Goal: Task Accomplishment & Management: Manage account settings

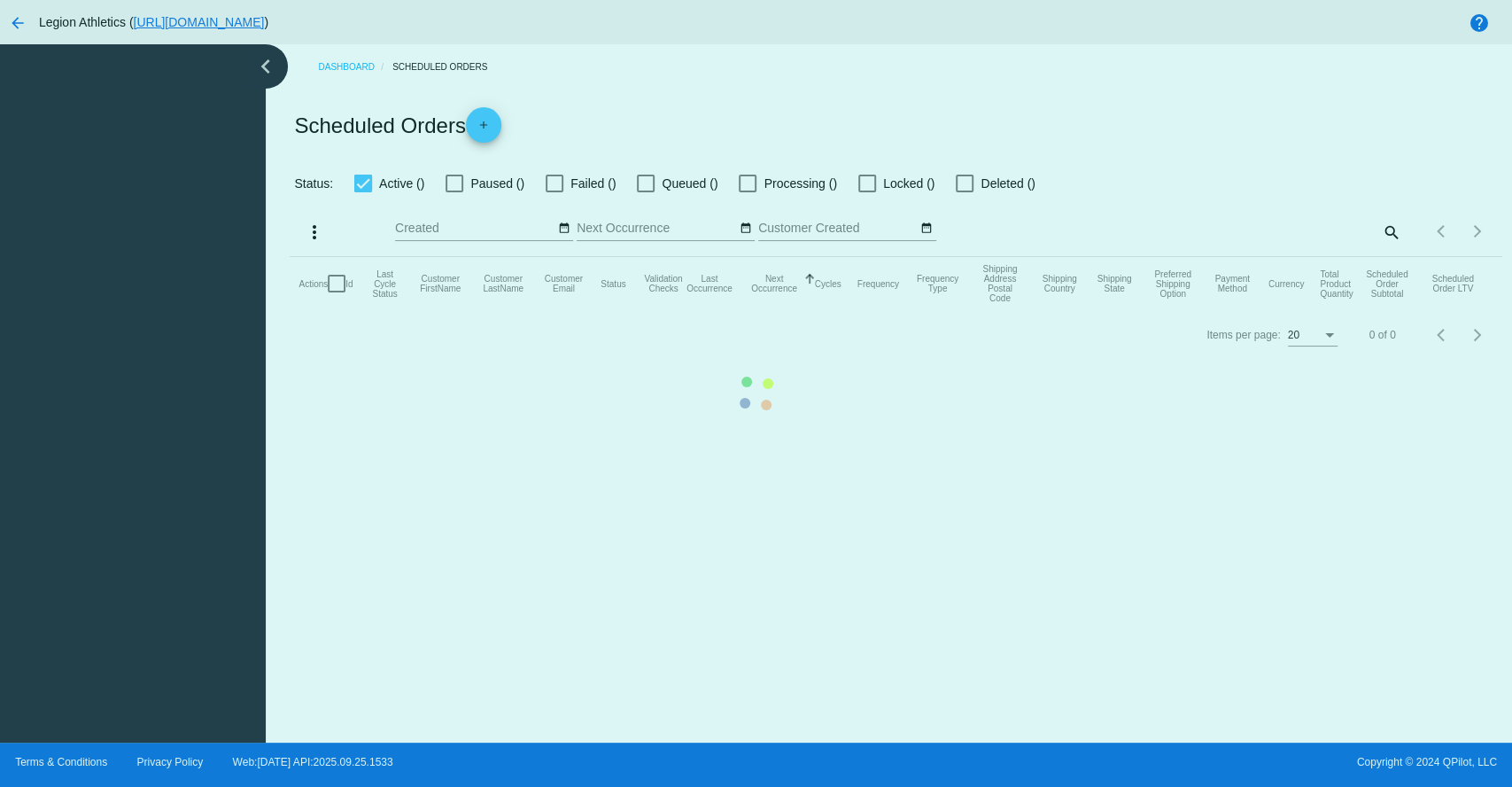
checkbox input "true"
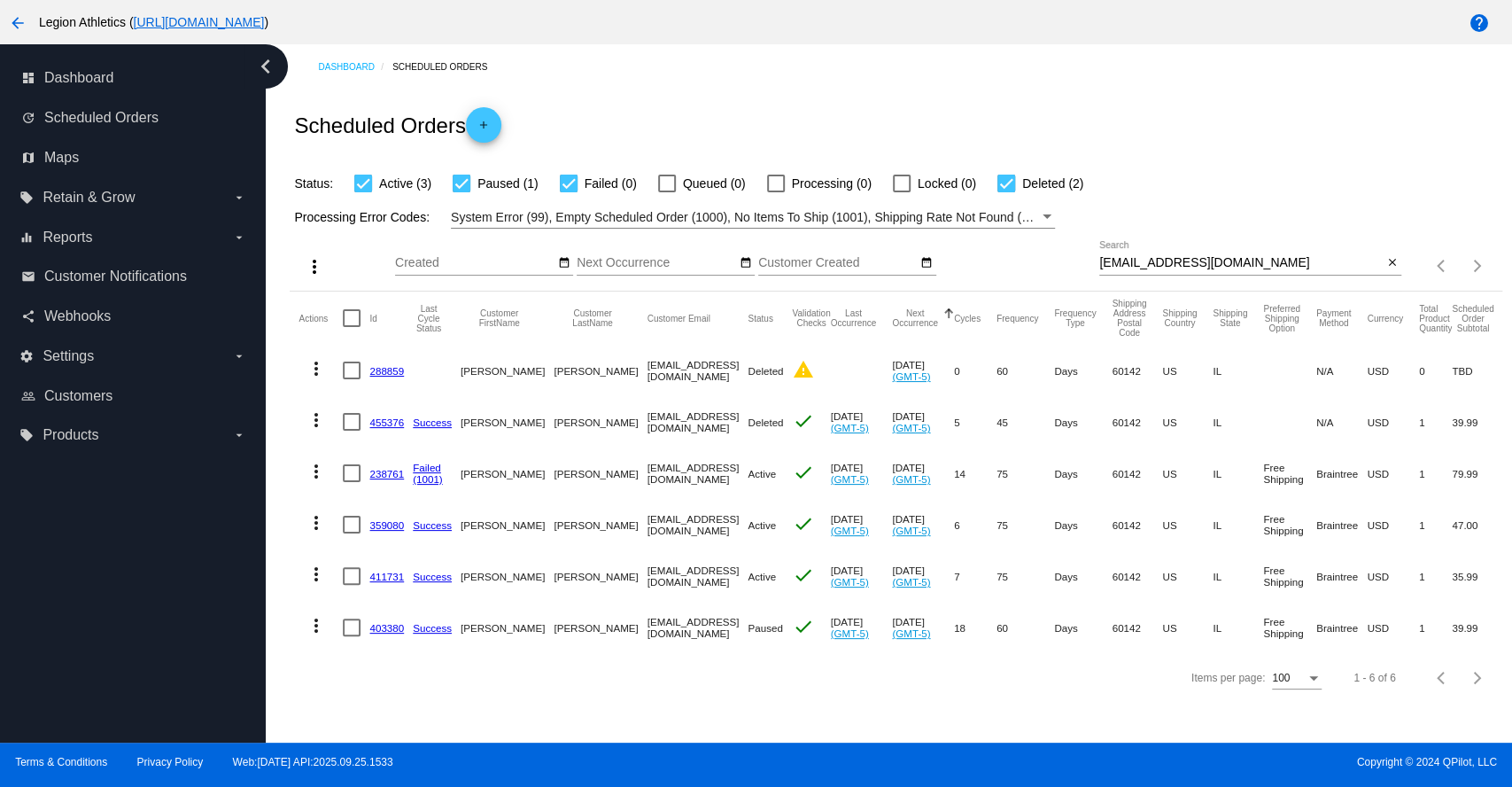
click at [554, 697] on div "Items per page: 100 1 - 6 of 6" at bounding box center [895, 678] width 1211 height 50
click at [750, 681] on div "Items per page: 100 1 - 6 of 6" at bounding box center [895, 678] width 1211 height 50
click at [715, 702] on div "Items per page: 100 1 - 6 of 6" at bounding box center [895, 678] width 1211 height 50
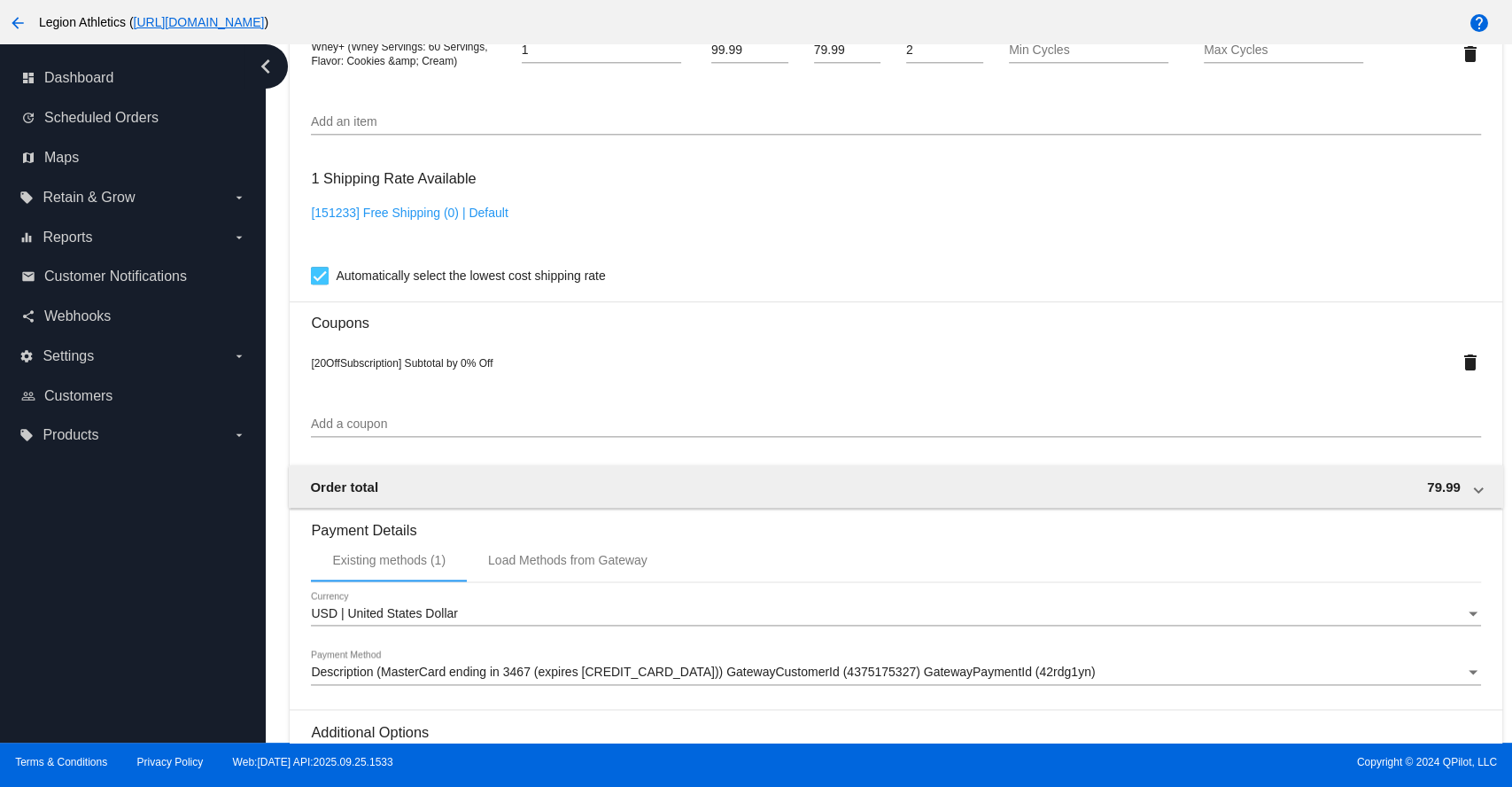
scroll to position [1181, 0]
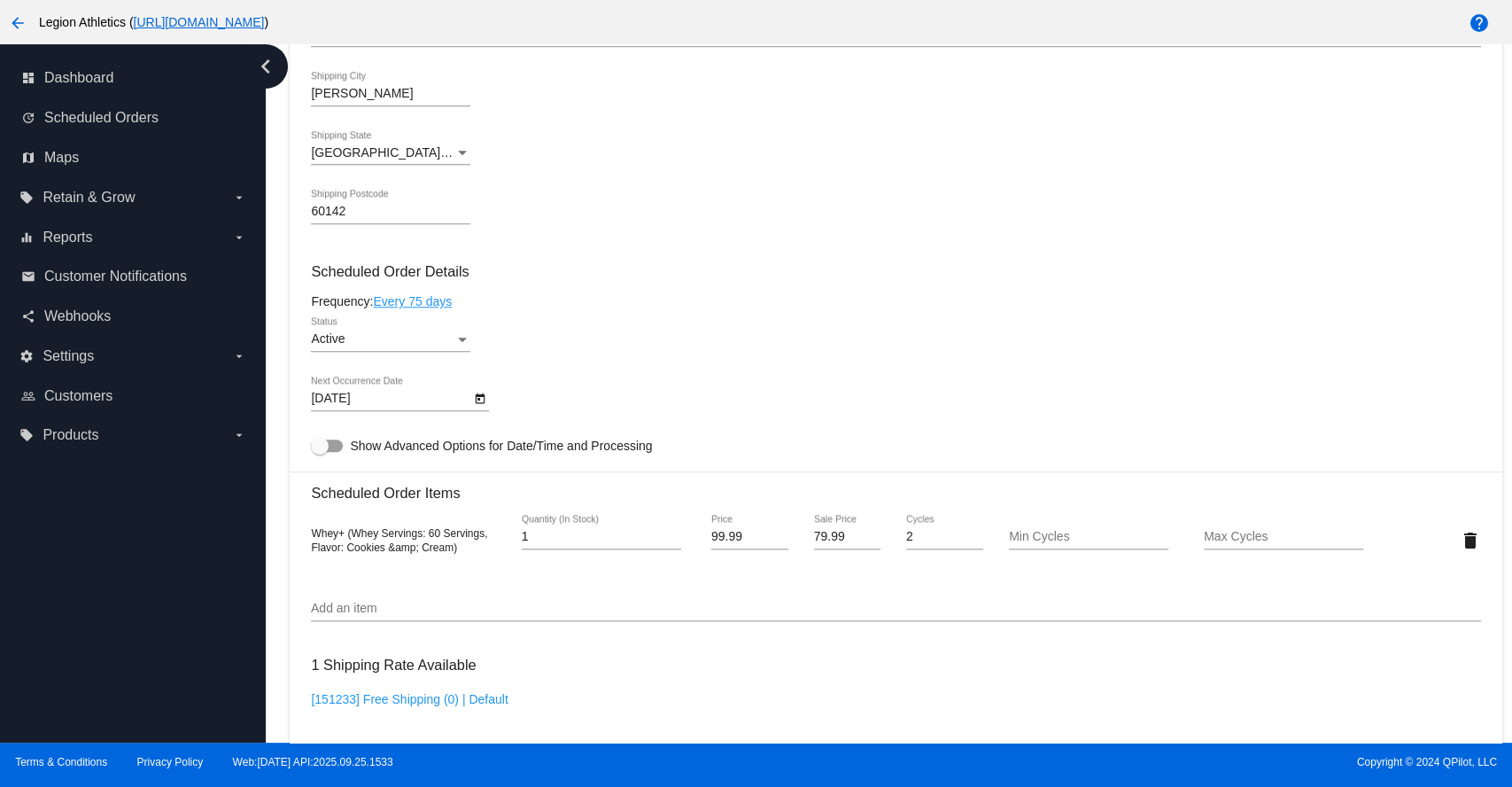
scroll to position [984, 0]
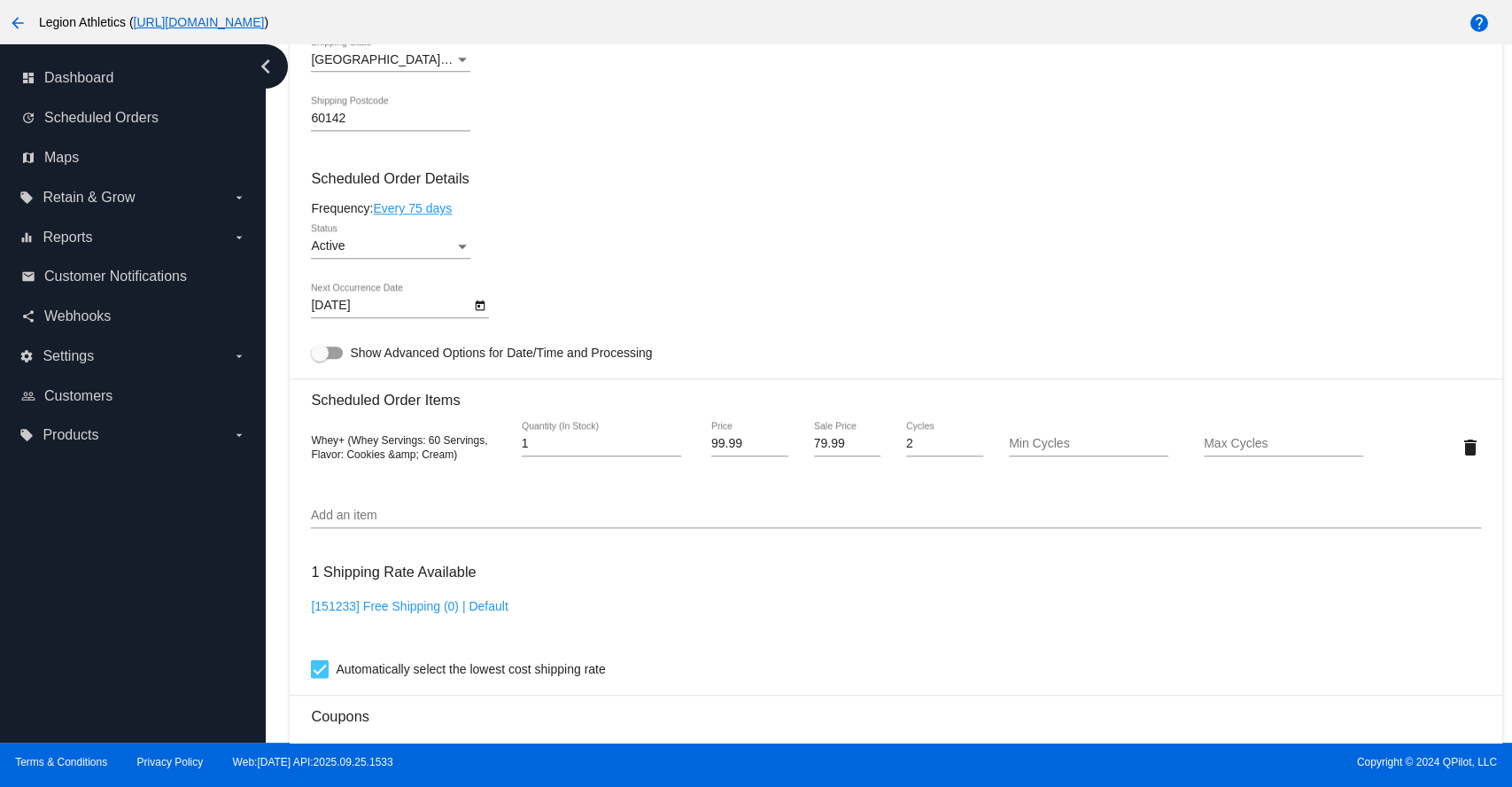
click at [461, 249] on div "Status" at bounding box center [463, 247] width 9 height 4
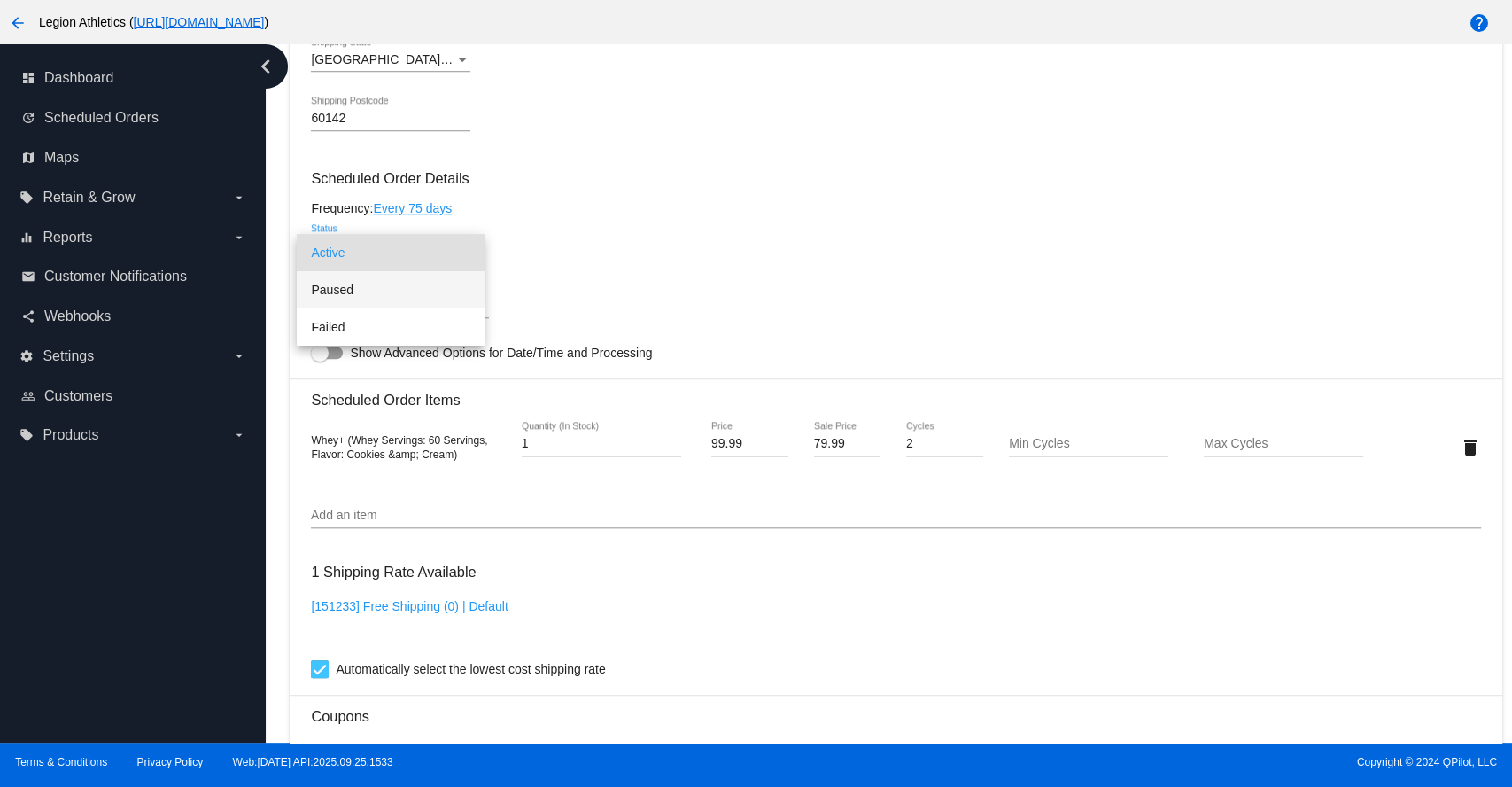
click at [368, 291] on span "Paused" at bounding box center [390, 289] width 159 height 38
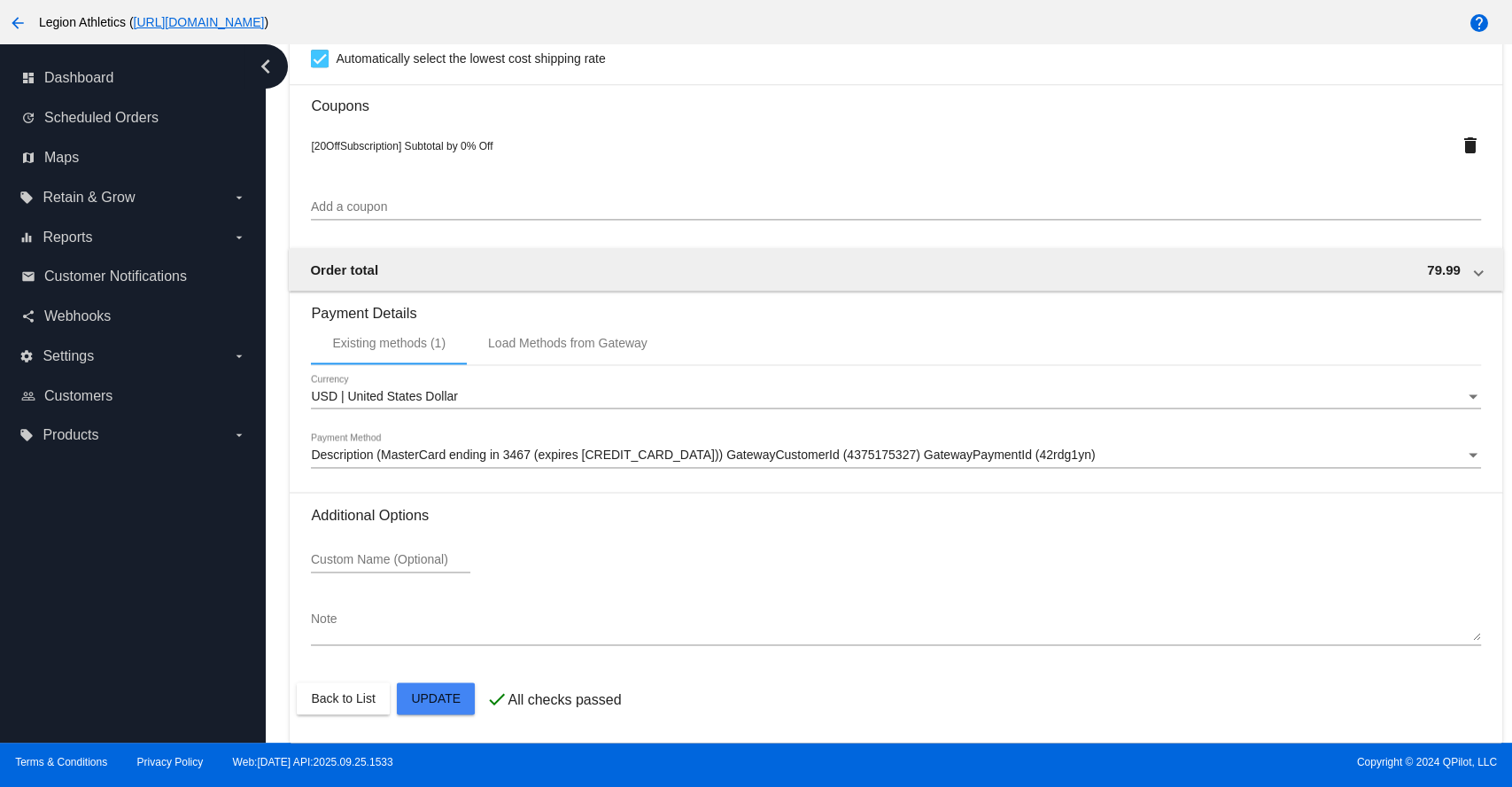
scroll to position [1606, 0]
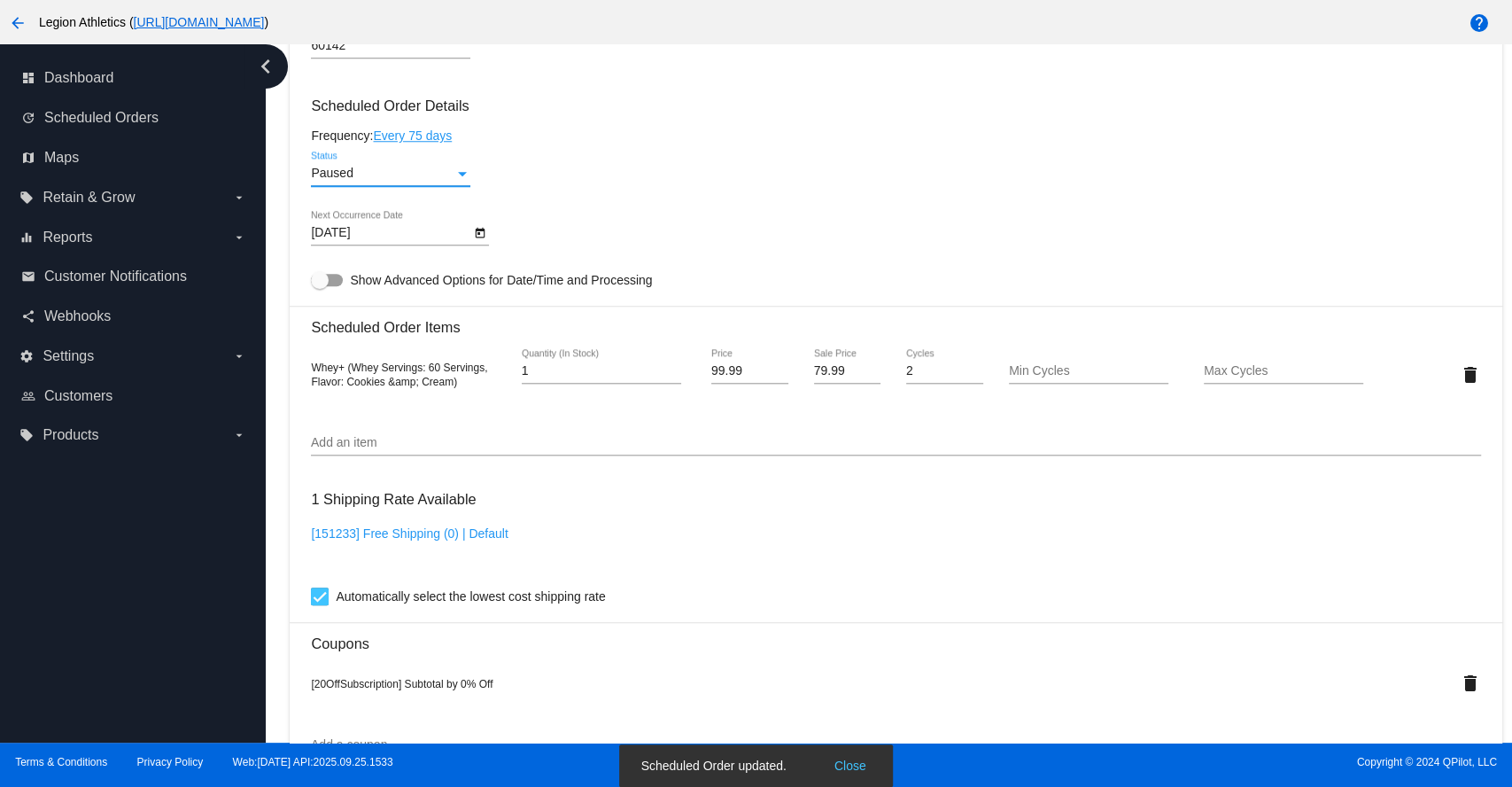
scroll to position [1015, 0]
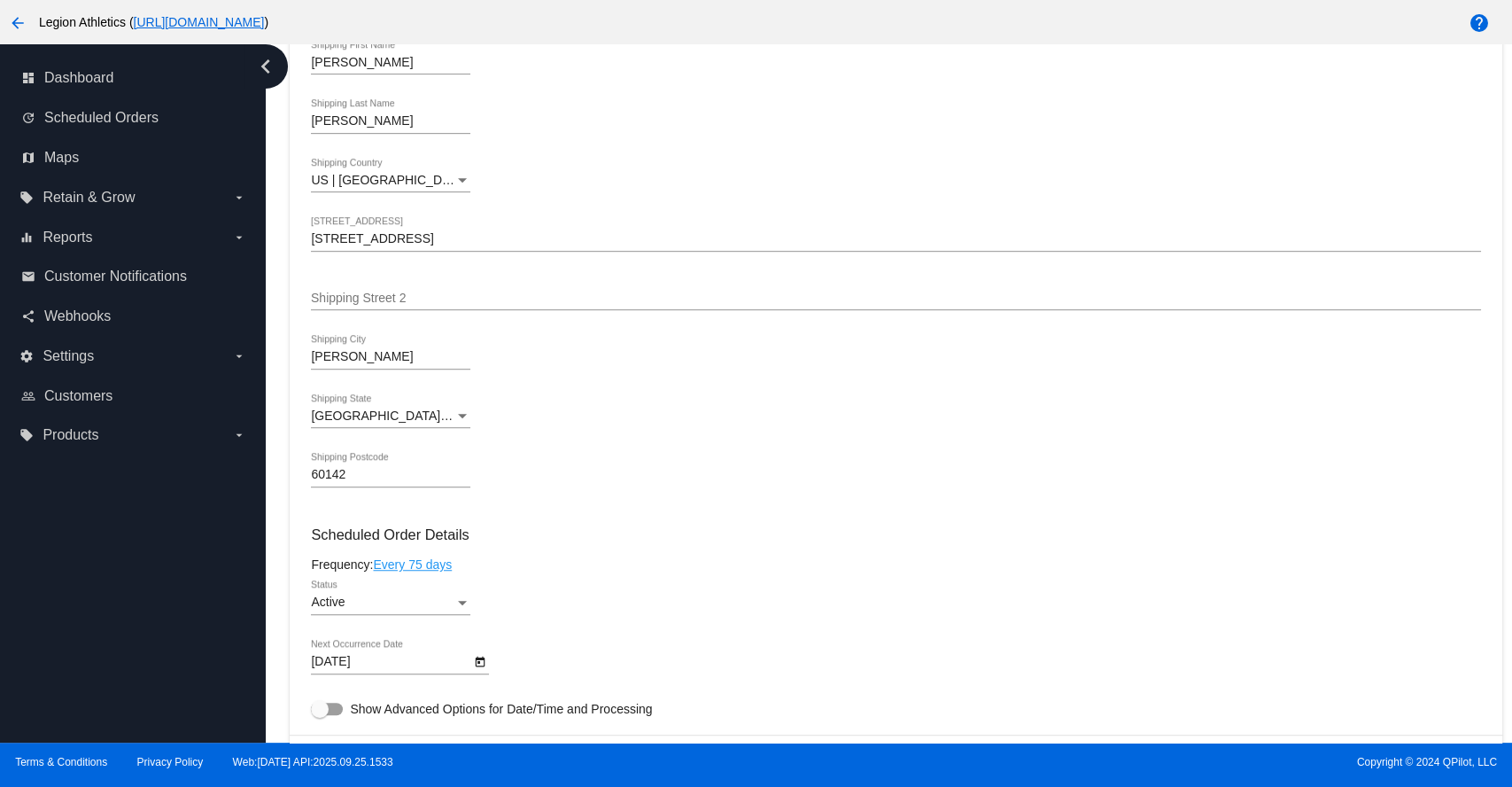
scroll to position [984, 0]
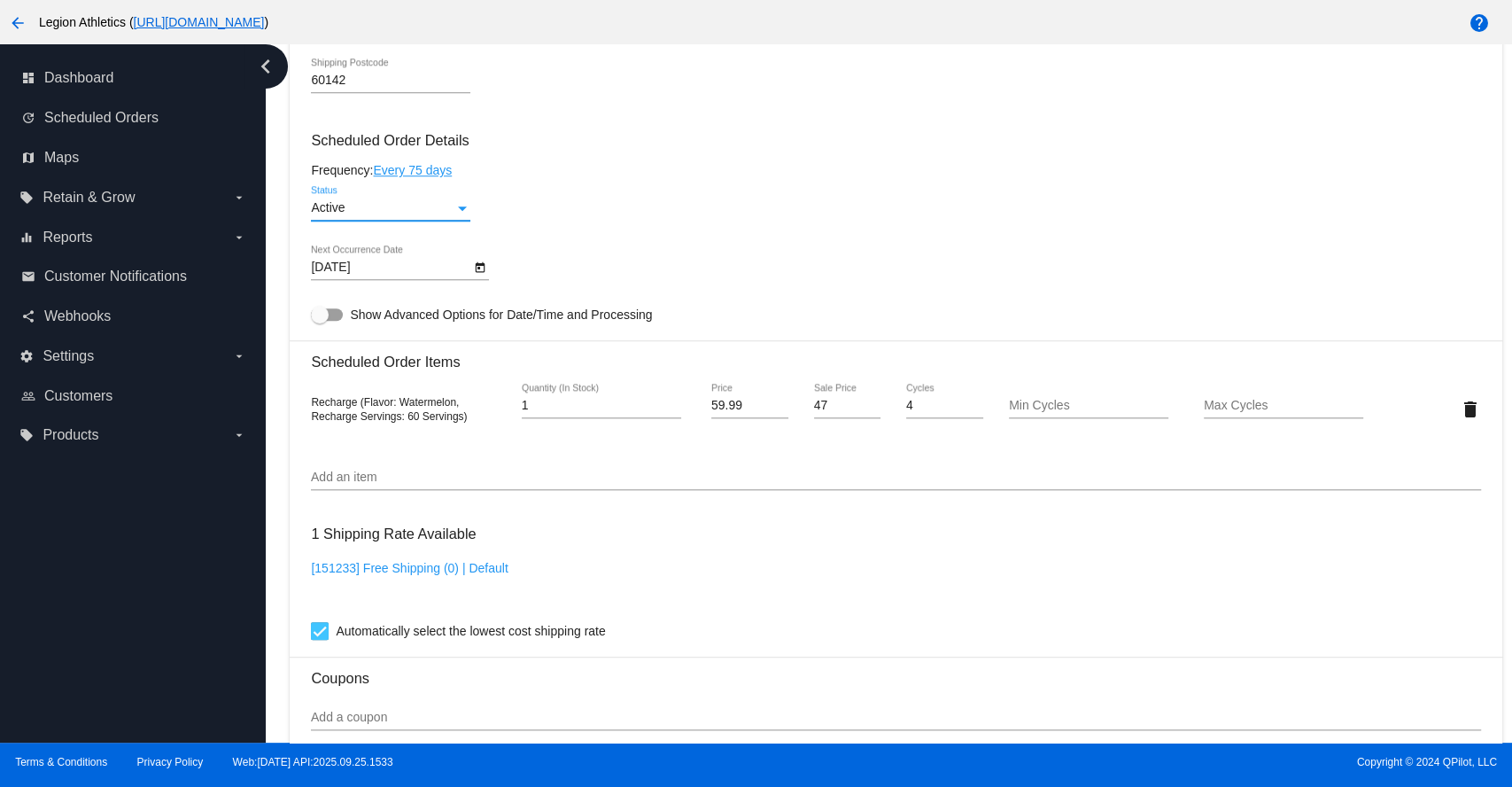
click at [459, 211] on div "Status" at bounding box center [463, 208] width 16 height 14
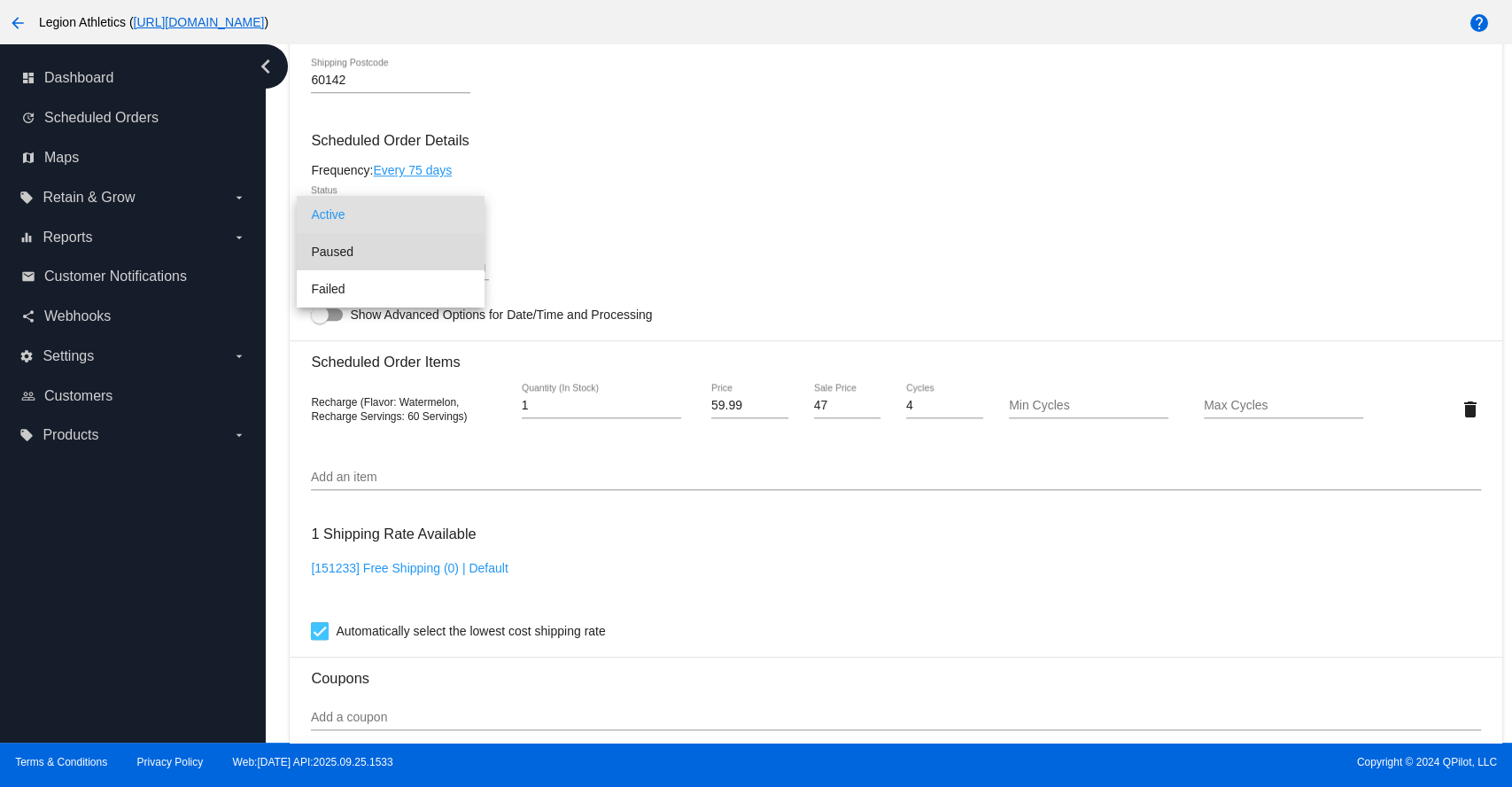
click at [389, 254] on span "Paused" at bounding box center [390, 252] width 159 height 38
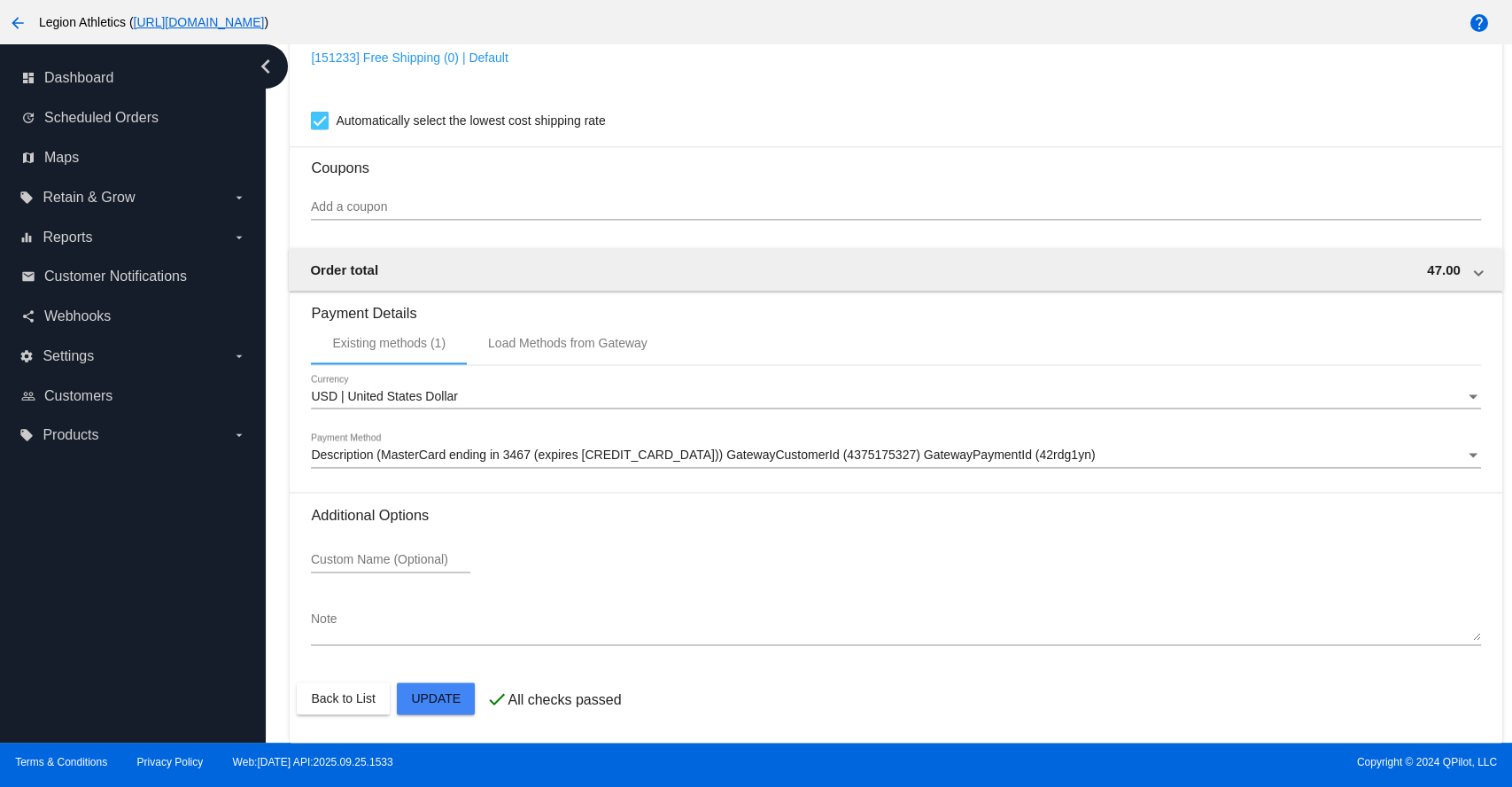
scroll to position [1506, 0]
drag, startPoint x: 452, startPoint y: 693, endPoint x: 471, endPoint y: 674, distance: 26.9
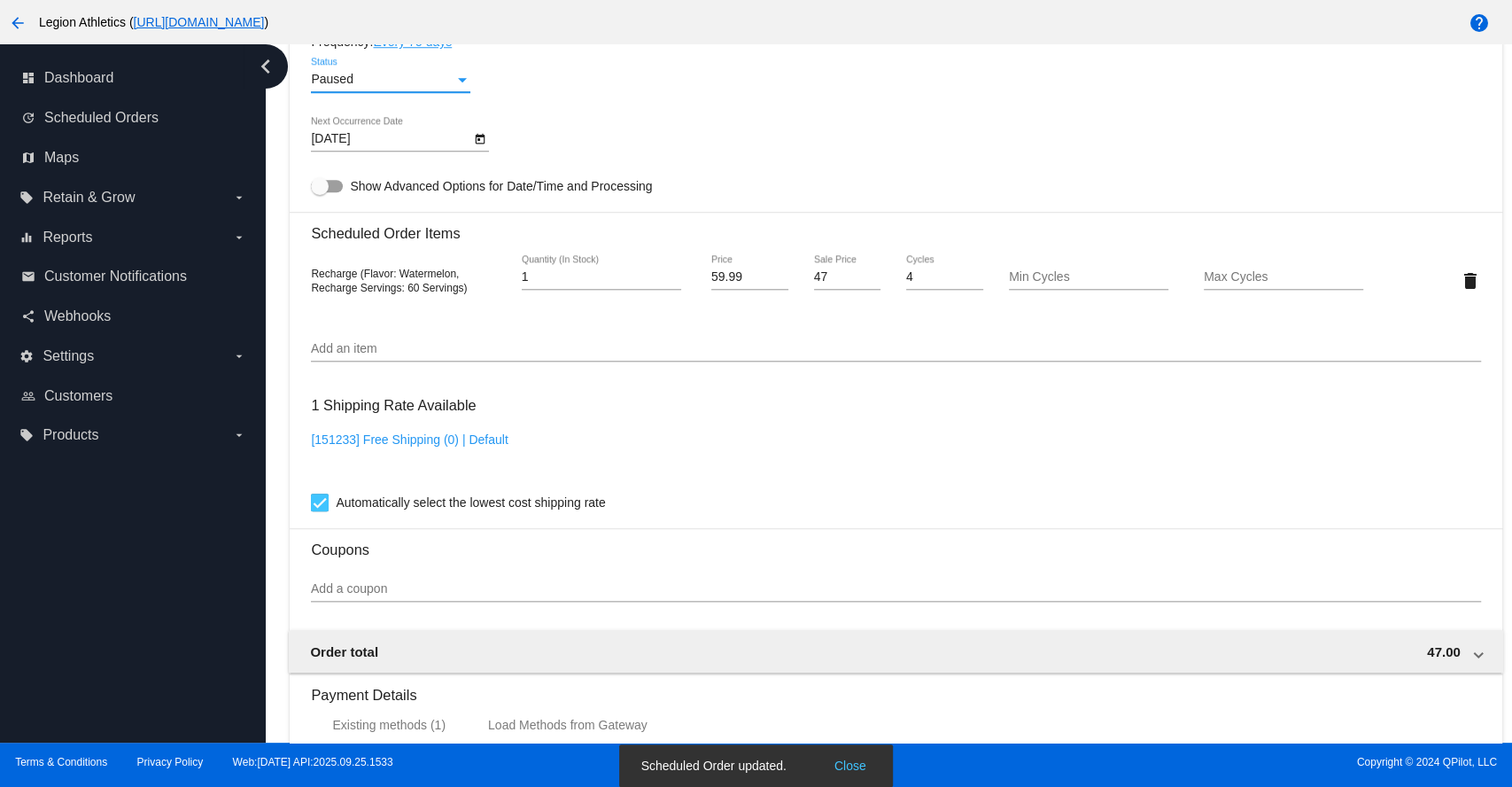
scroll to position [1112, 0]
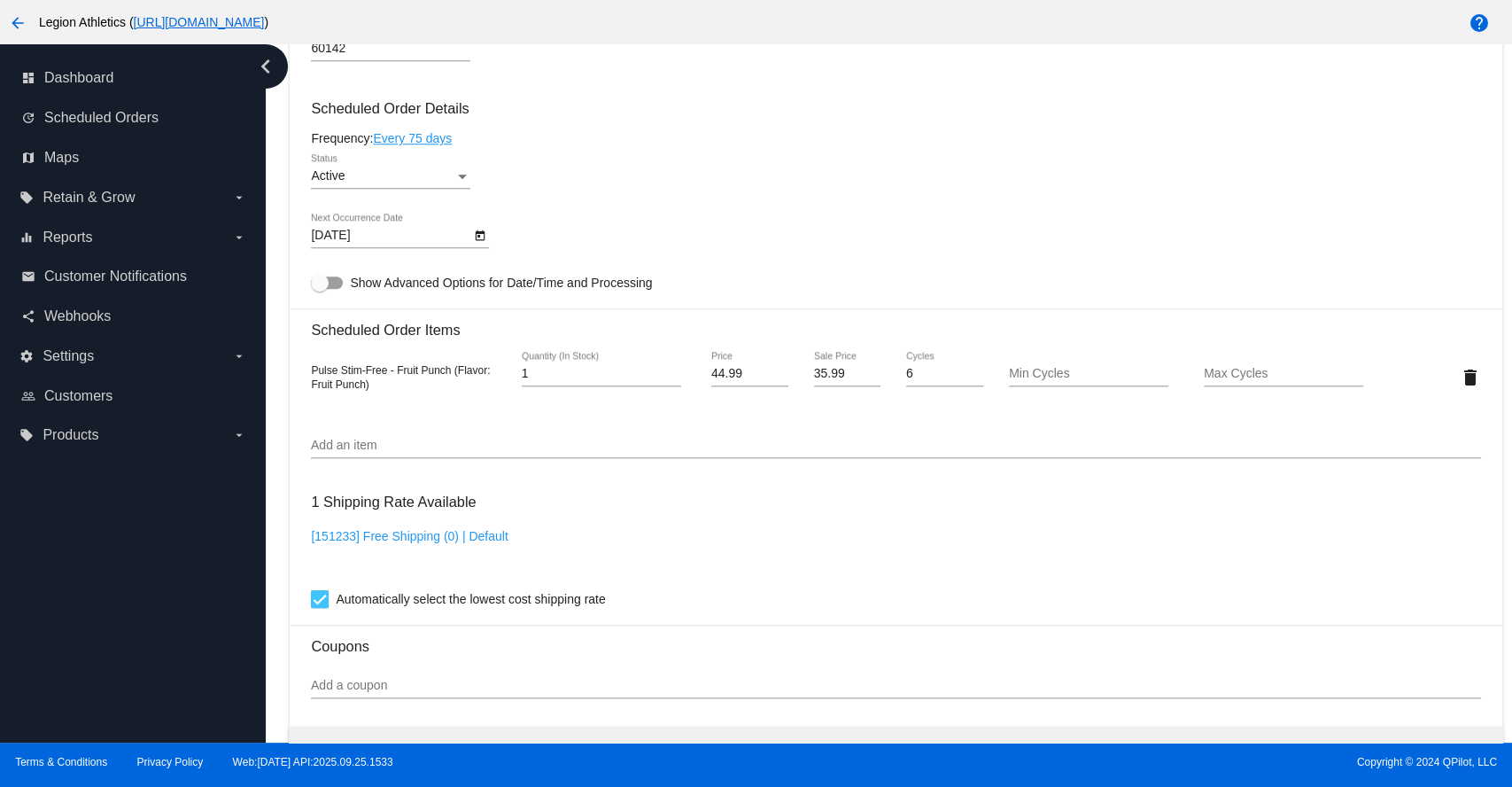
scroll to position [984, 0]
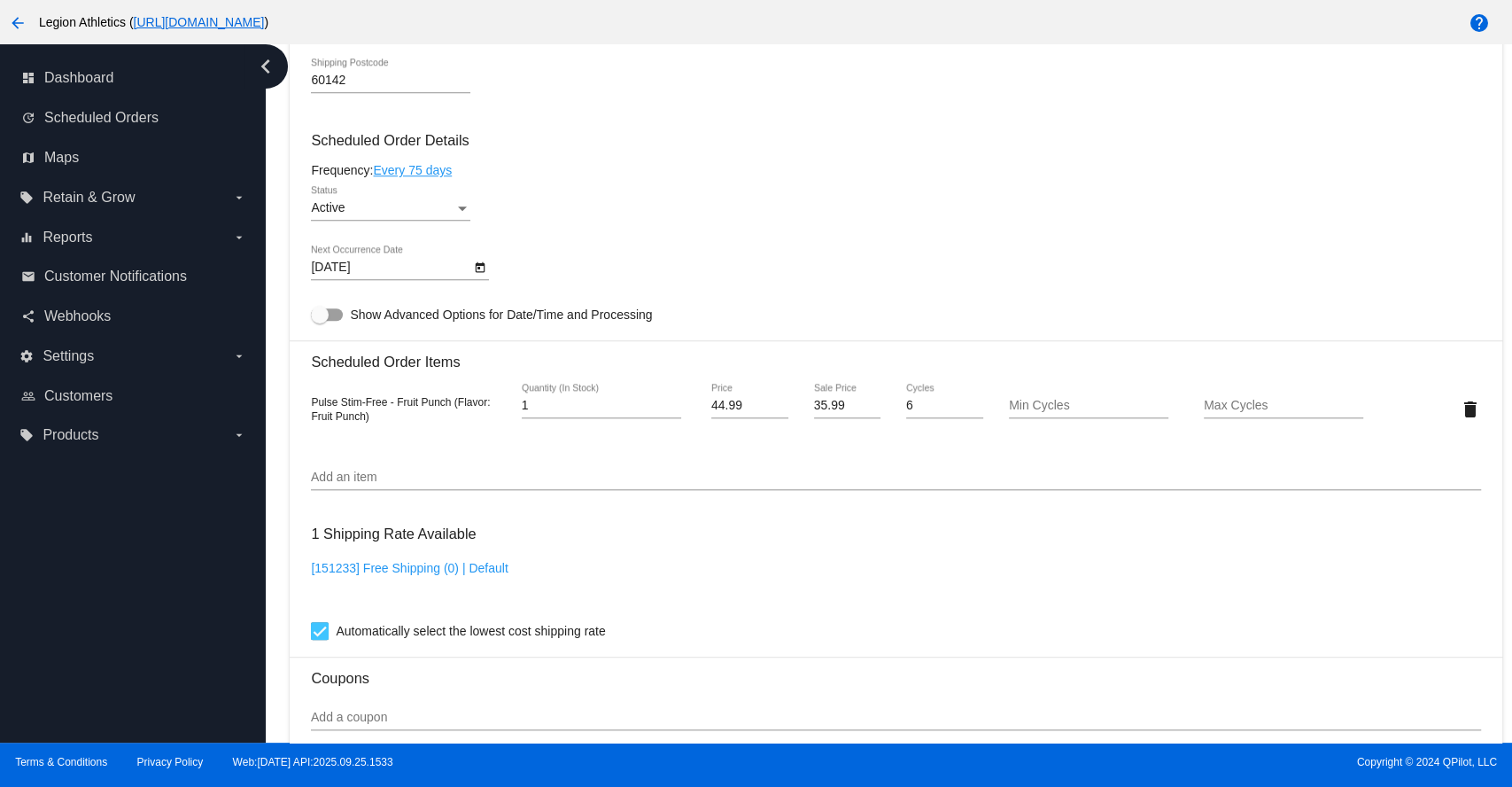
click at [460, 211] on div "Status" at bounding box center [463, 208] width 16 height 14
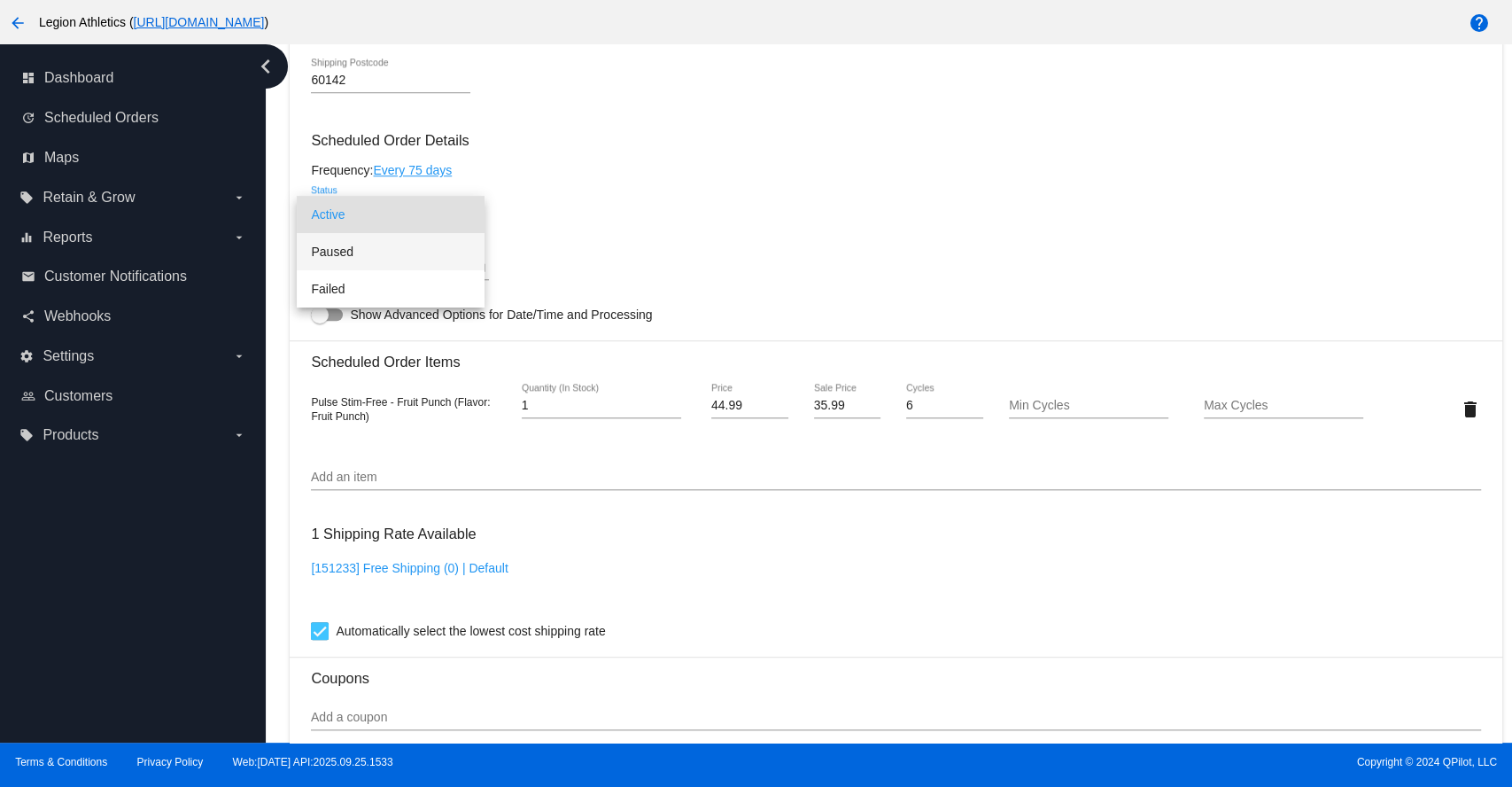
click at [376, 260] on span "Paused" at bounding box center [390, 252] width 159 height 38
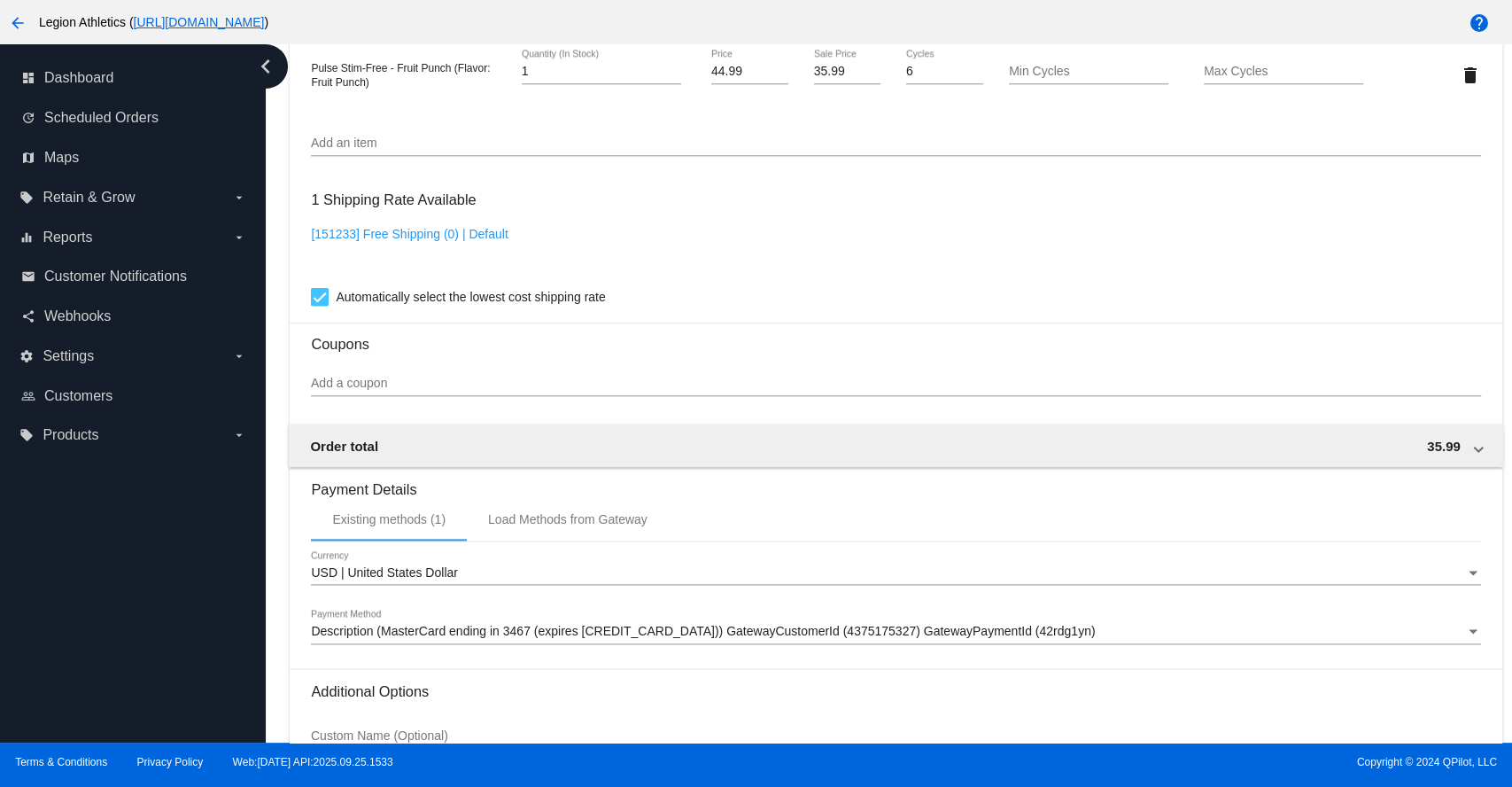
scroll to position [1506, 0]
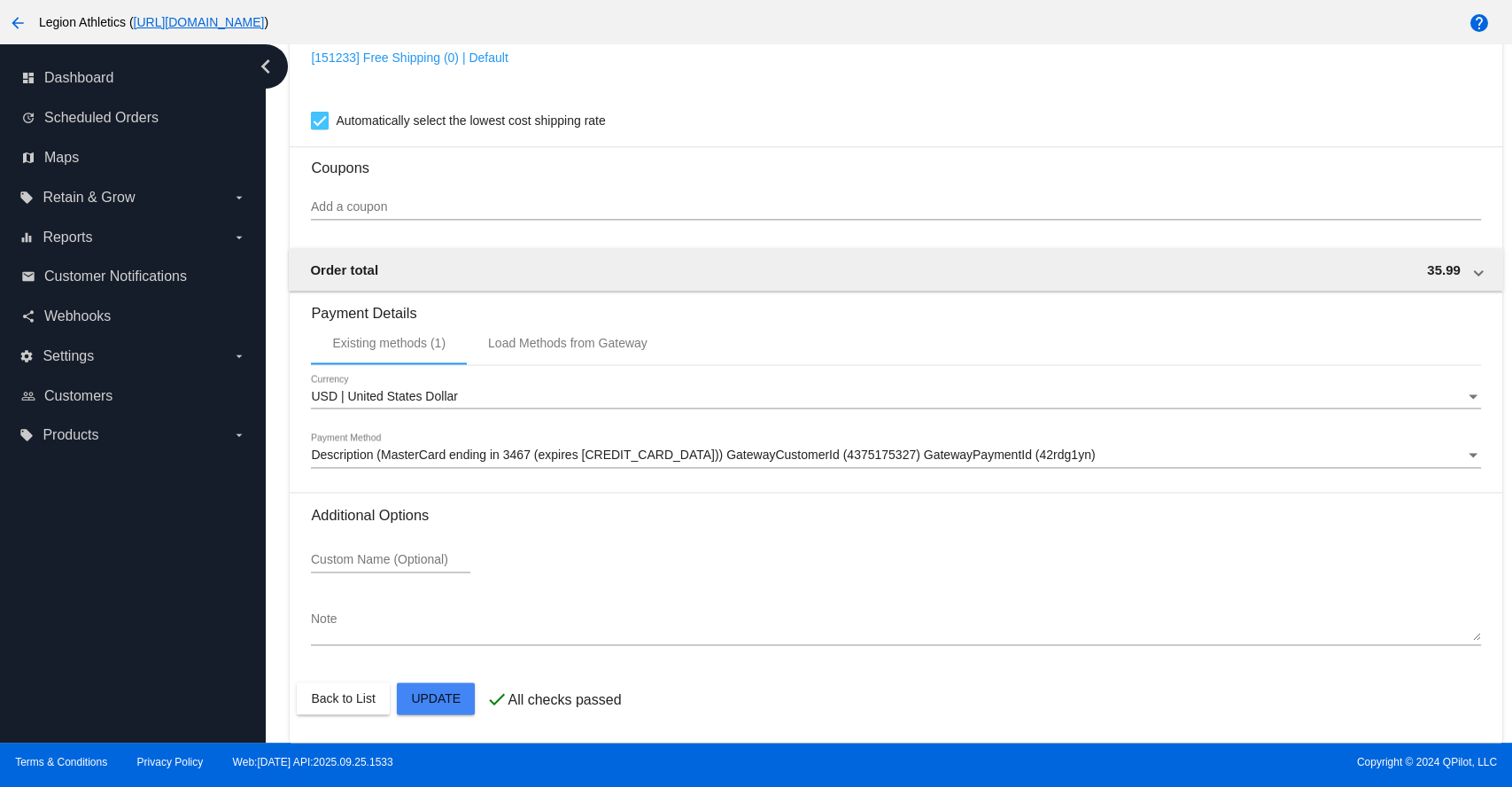
drag, startPoint x: 439, startPoint y: 700, endPoint x: 619, endPoint y: 588, distance: 212.0
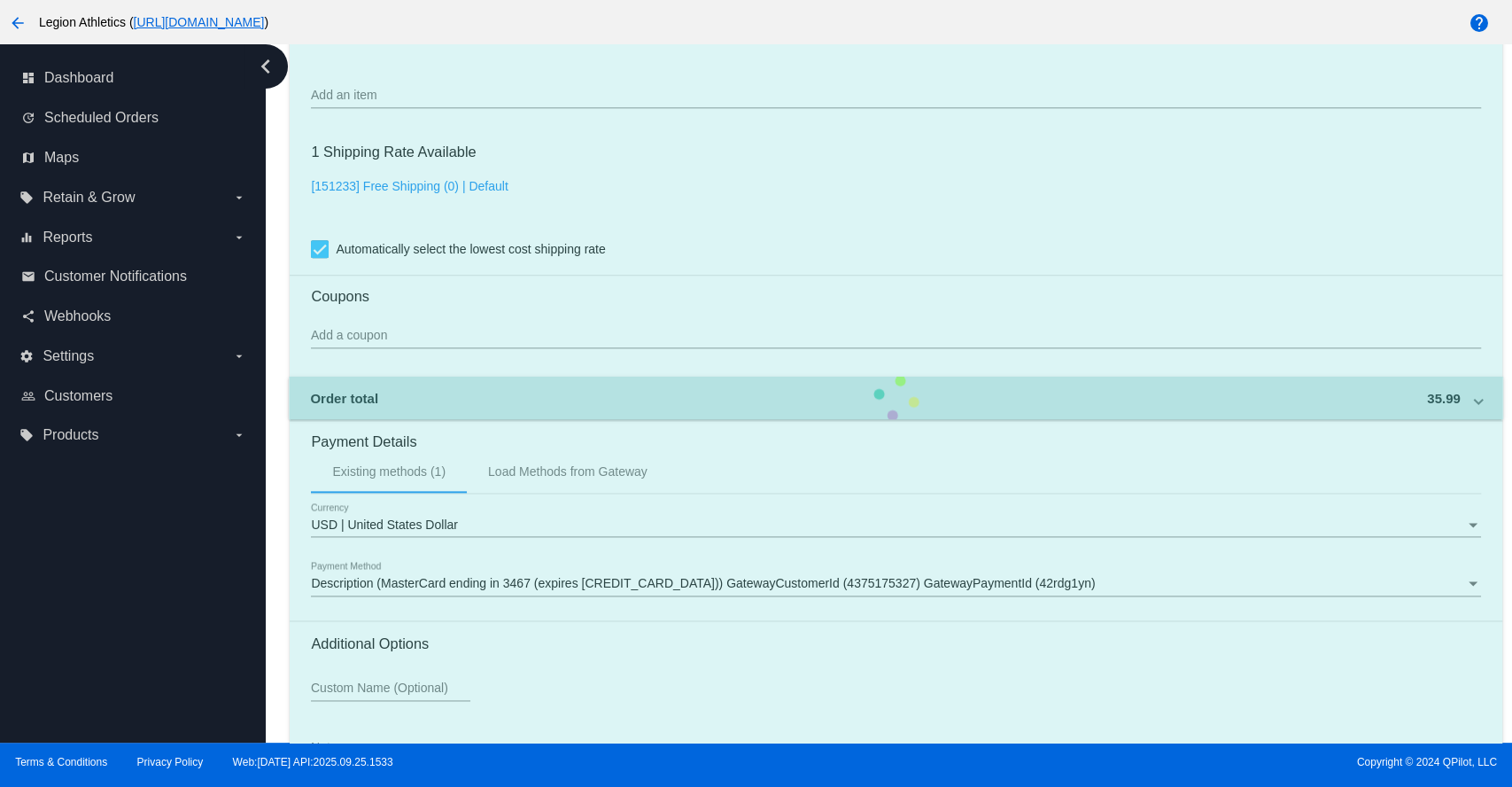
scroll to position [915, 0]
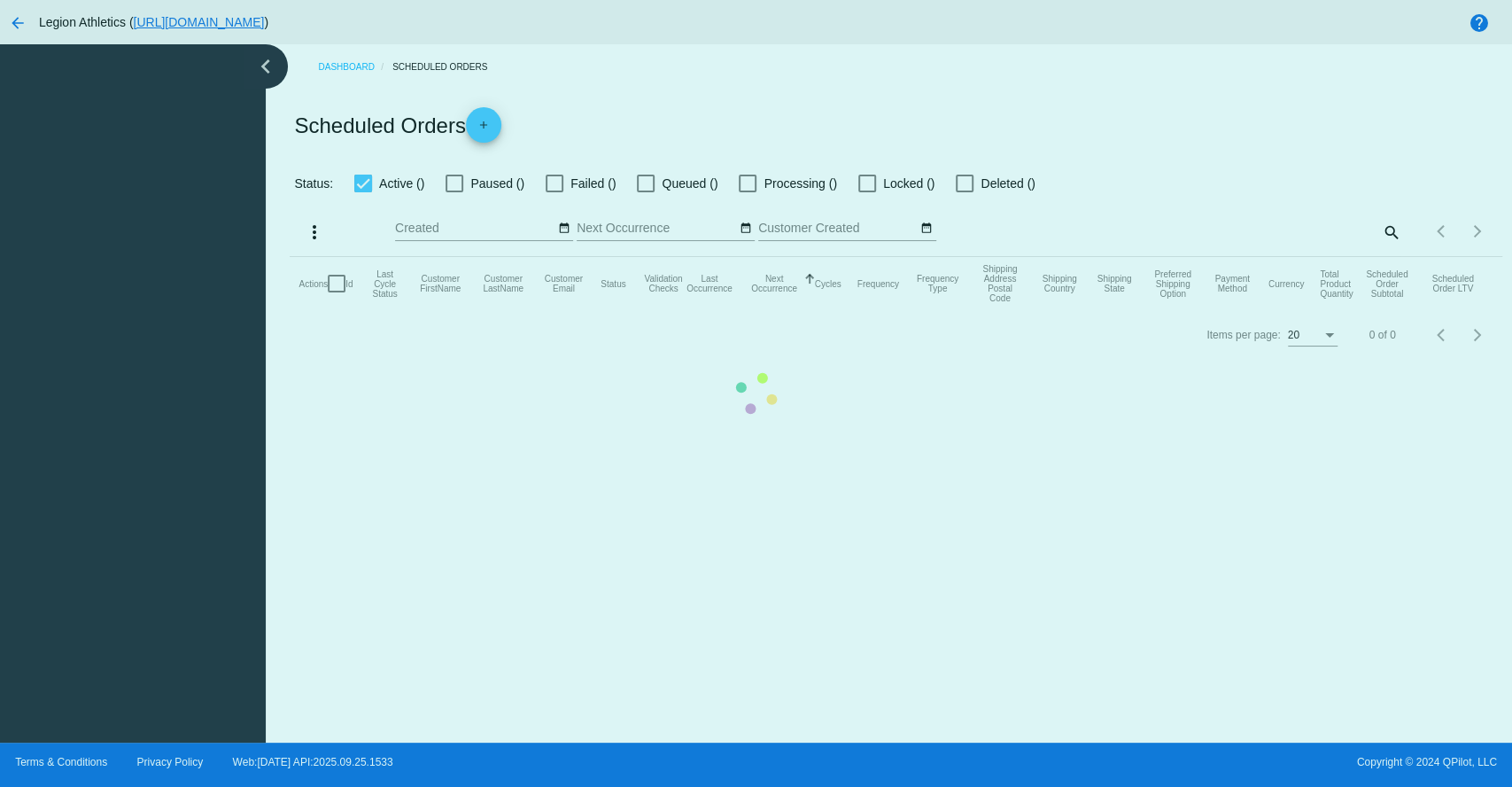
checkbox input "true"
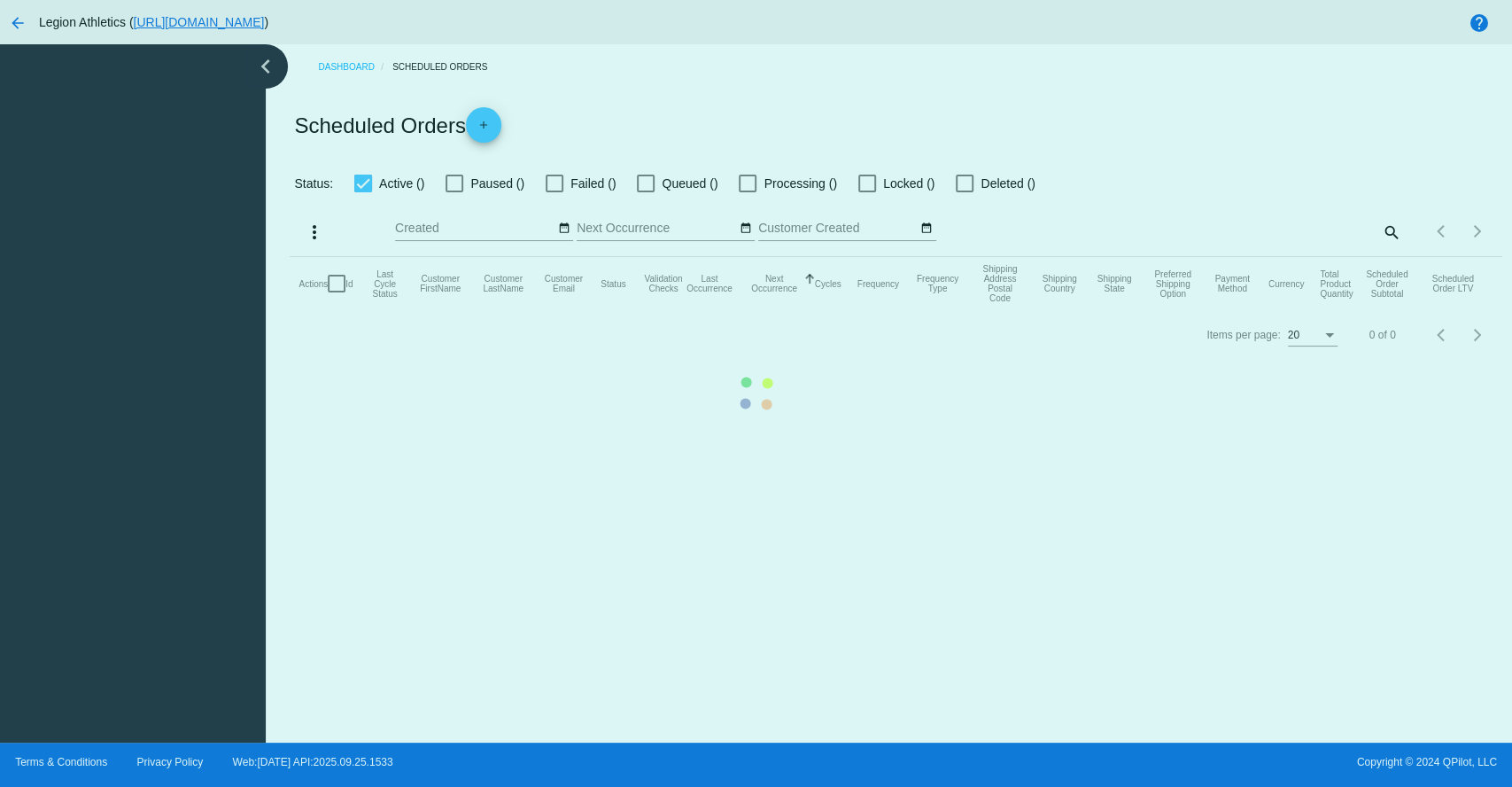
checkbox input "true"
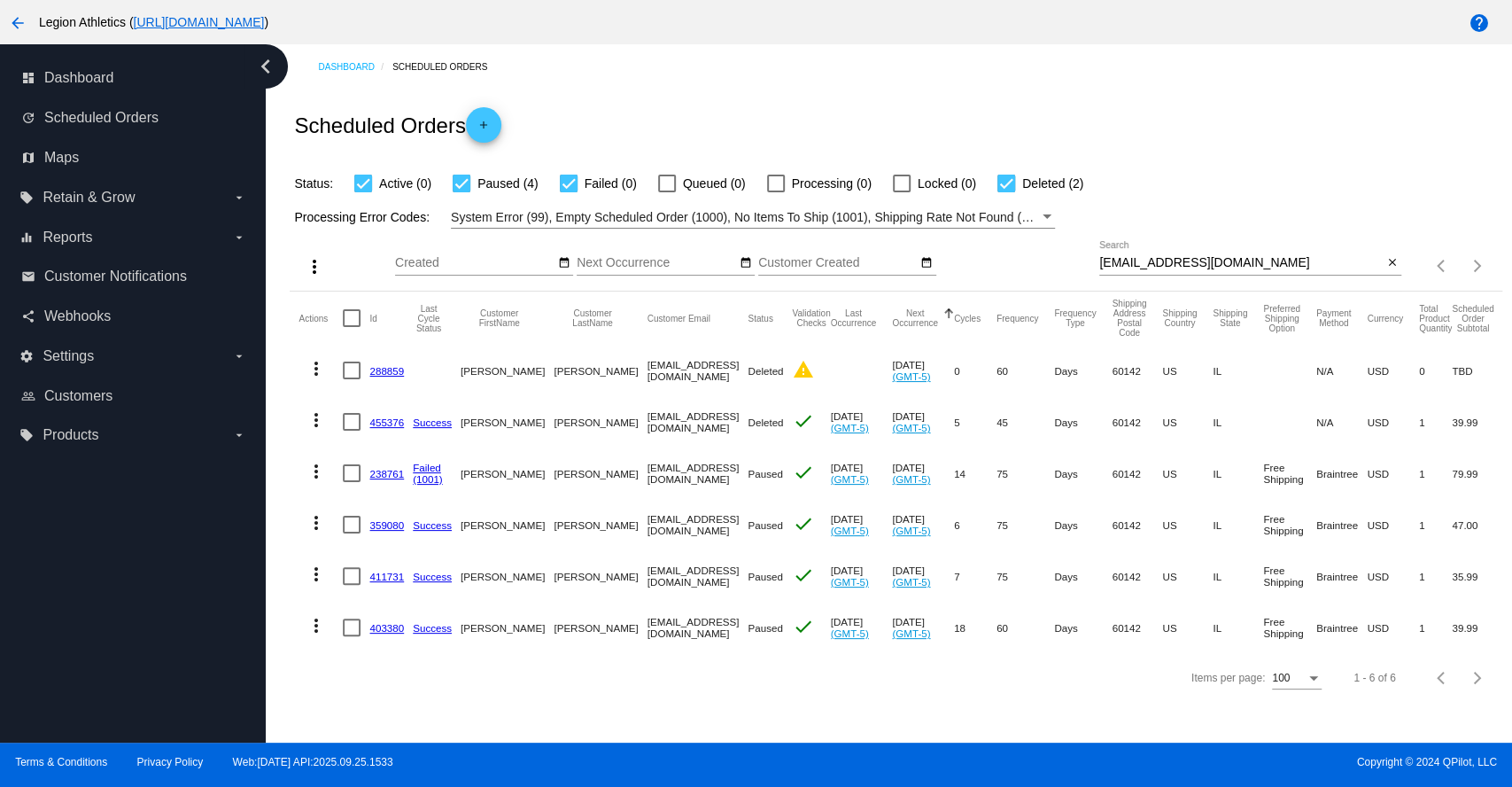
click at [1175, 256] on input "[EMAIL_ADDRESS][DOMAIN_NAME]" at bounding box center [1241, 264] width 283 height 14
paste input "alysa_griff"
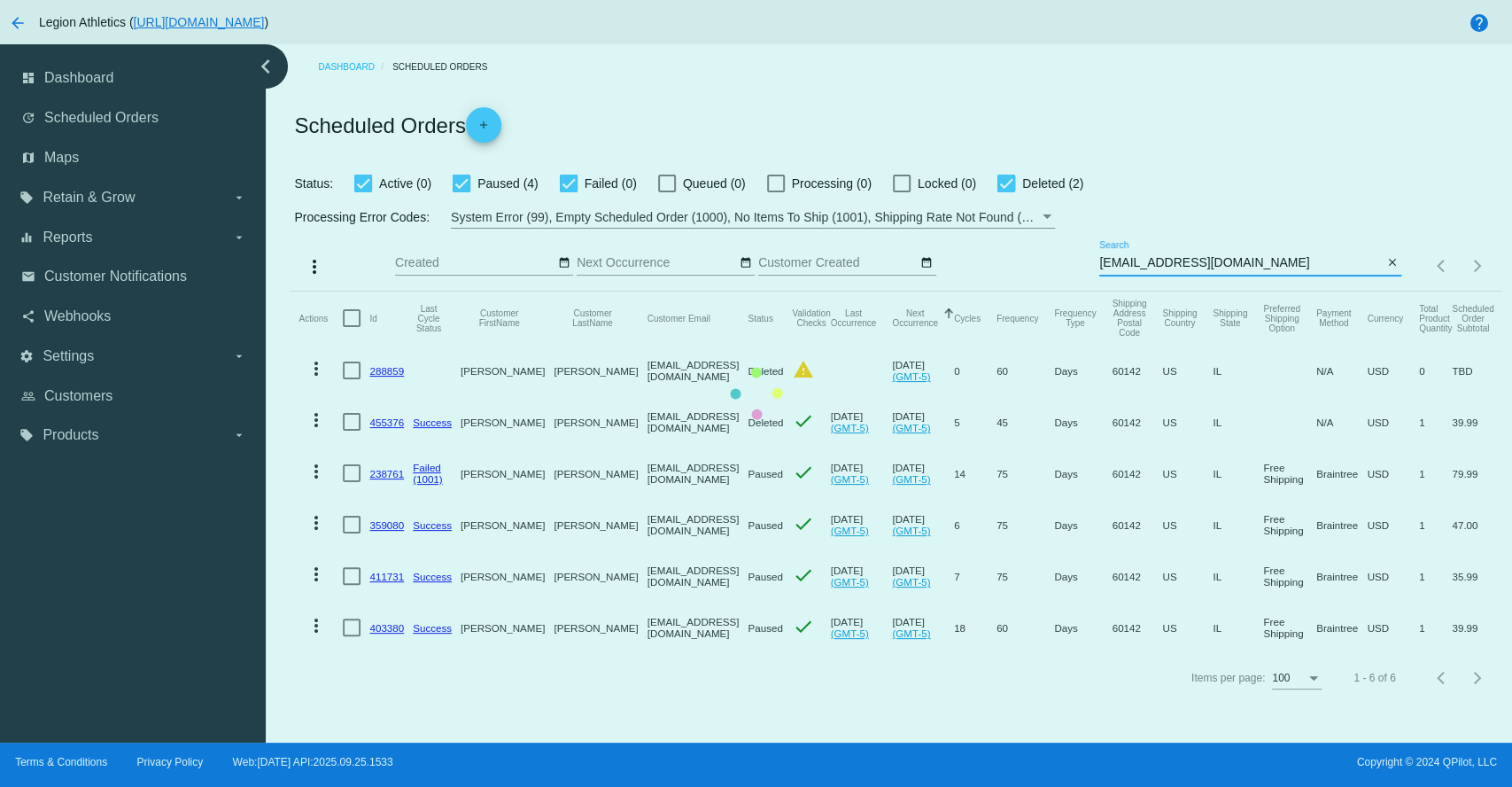
type input "[EMAIL_ADDRESS][DOMAIN_NAME]"
